Goal: Transaction & Acquisition: Book appointment/travel/reservation

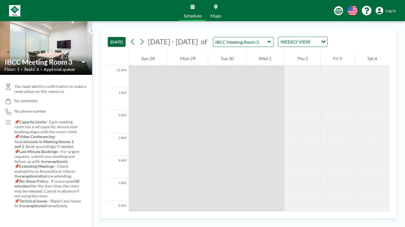
click at [391, 8] on span "Log in" at bounding box center [390, 10] width 10 height 5
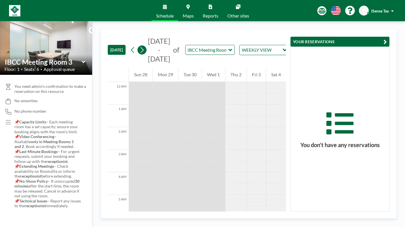
click at [139, 46] on icon at bounding box center [141, 50] width 5 height 8
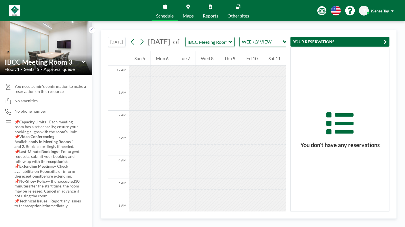
click at [108, 37] on button "[DATE]" at bounding box center [117, 42] width 18 height 10
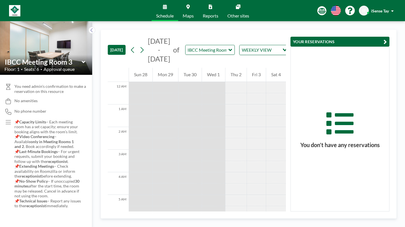
click at [228, 49] on icon at bounding box center [229, 50] width 3 height 2
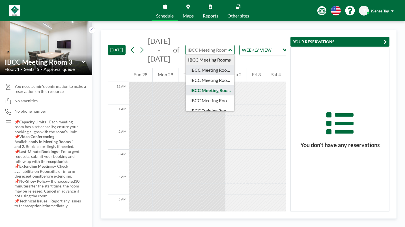
type input "IBCC Meeting Room 1"
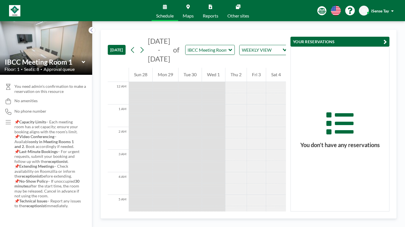
click at [386, 37] on button "YOUR RESERVATIONS" at bounding box center [339, 42] width 99 height 10
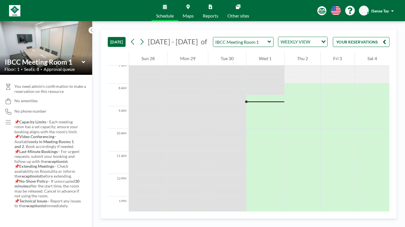
scroll to position [164, 0]
click at [259, 218] on div at bounding box center [265, 223] width 38 height 11
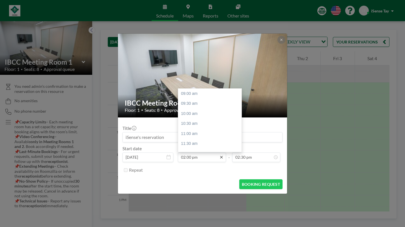
scroll to position [90, 0]
click at [199, 109] on div "02:30 pm" at bounding box center [211, 114] width 66 height 10
type input "02:30 pm"
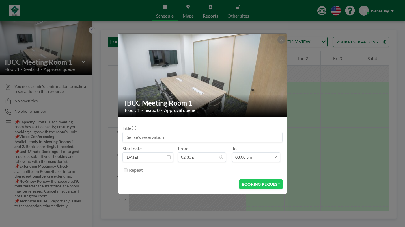
scroll to position [271, 0]
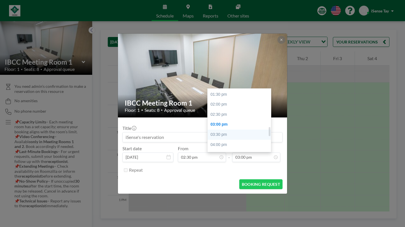
click at [225, 130] on div "03:30 pm" at bounding box center [241, 135] width 66 height 10
type input "03:30 pm"
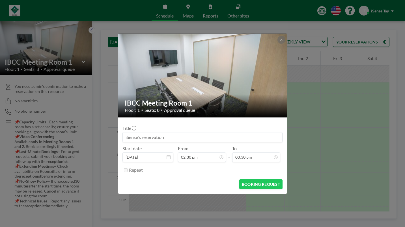
scroll to position [99, 0]
click at [246, 180] on button "BOOKING REQUEST" at bounding box center [260, 185] width 43 height 10
